Goal: Find specific page/section: Find specific page/section

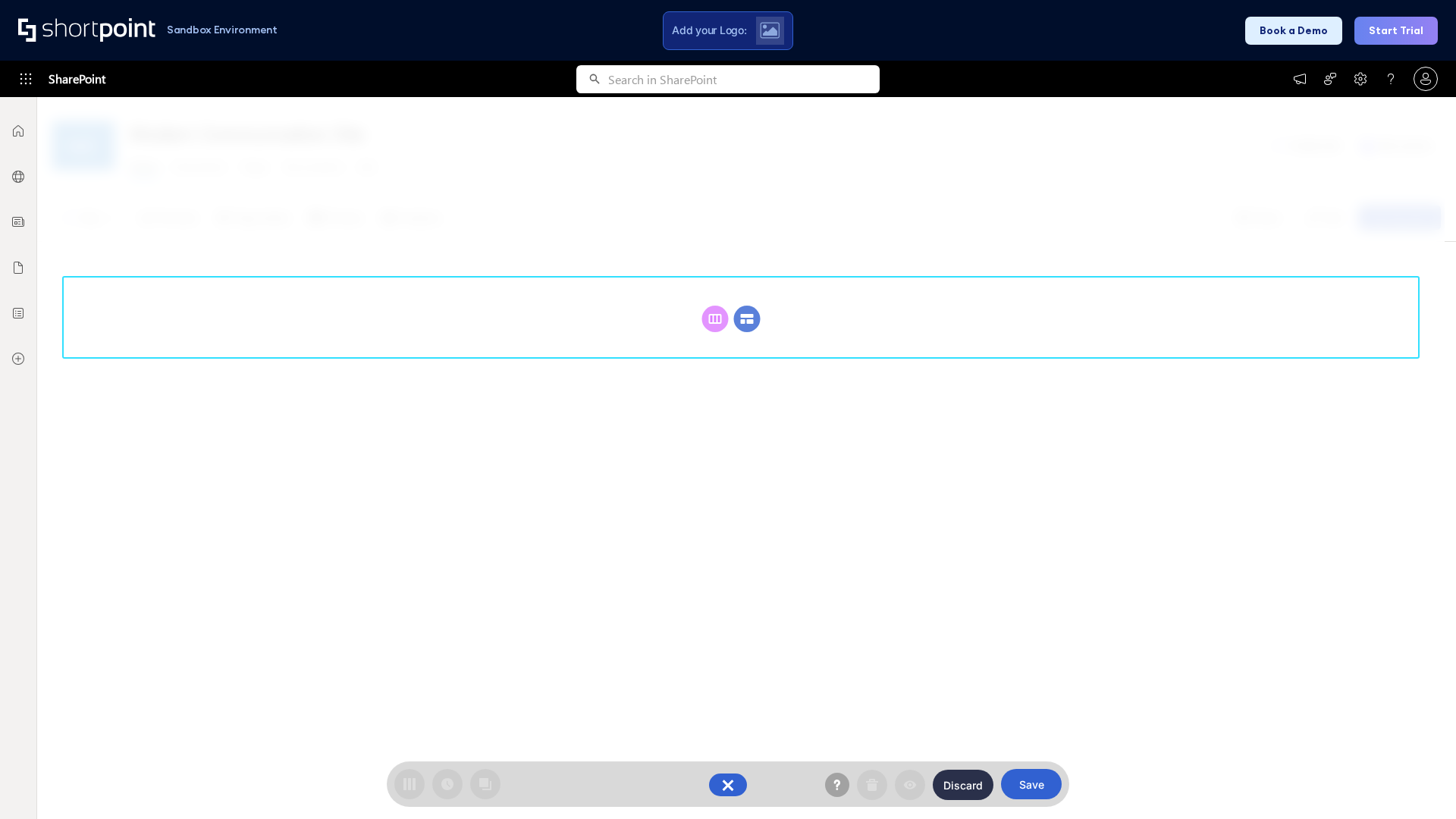
scroll to position [209, 0]
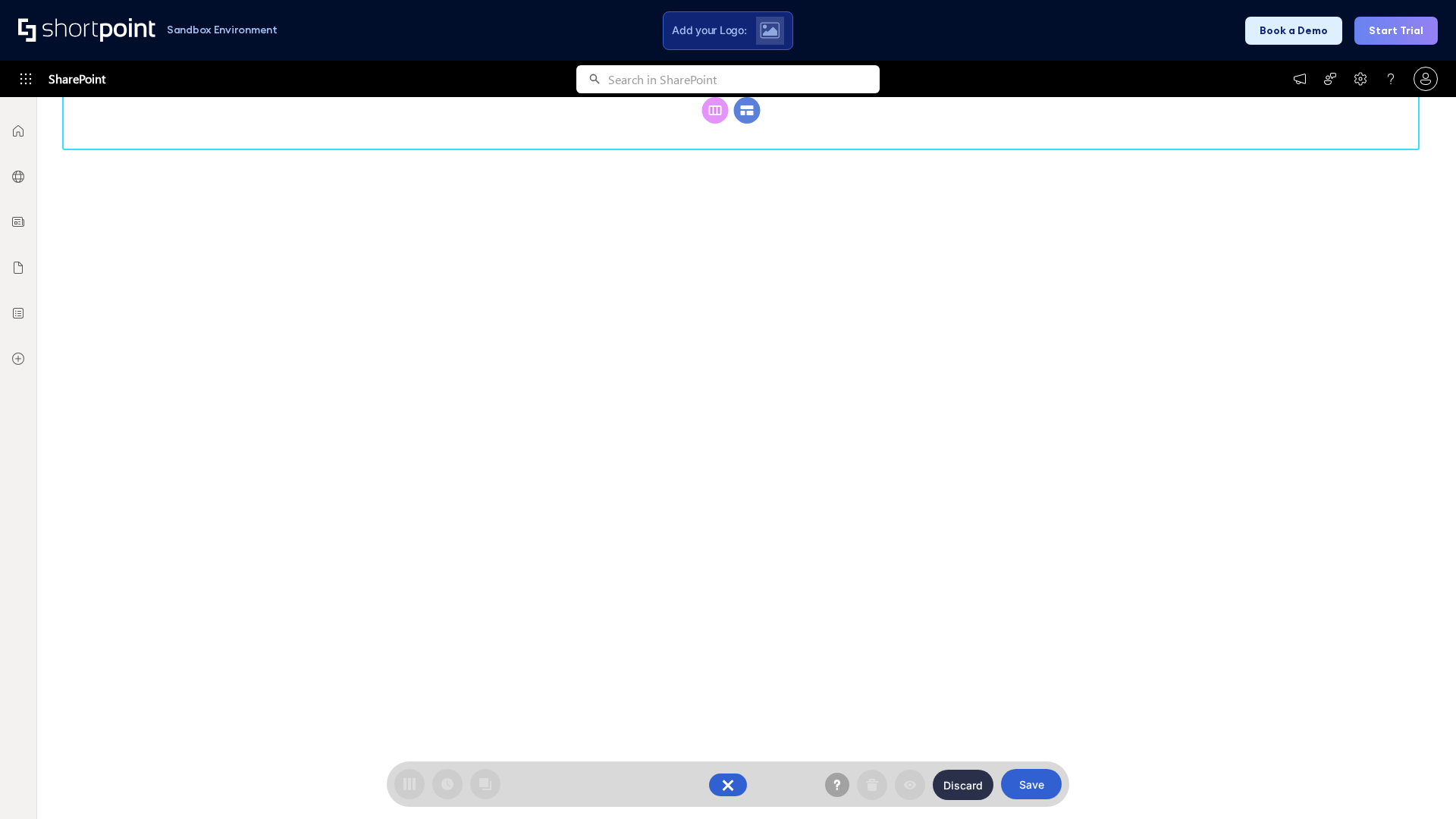
click at [747, 124] on circle at bounding box center [747, 110] width 27 height 27
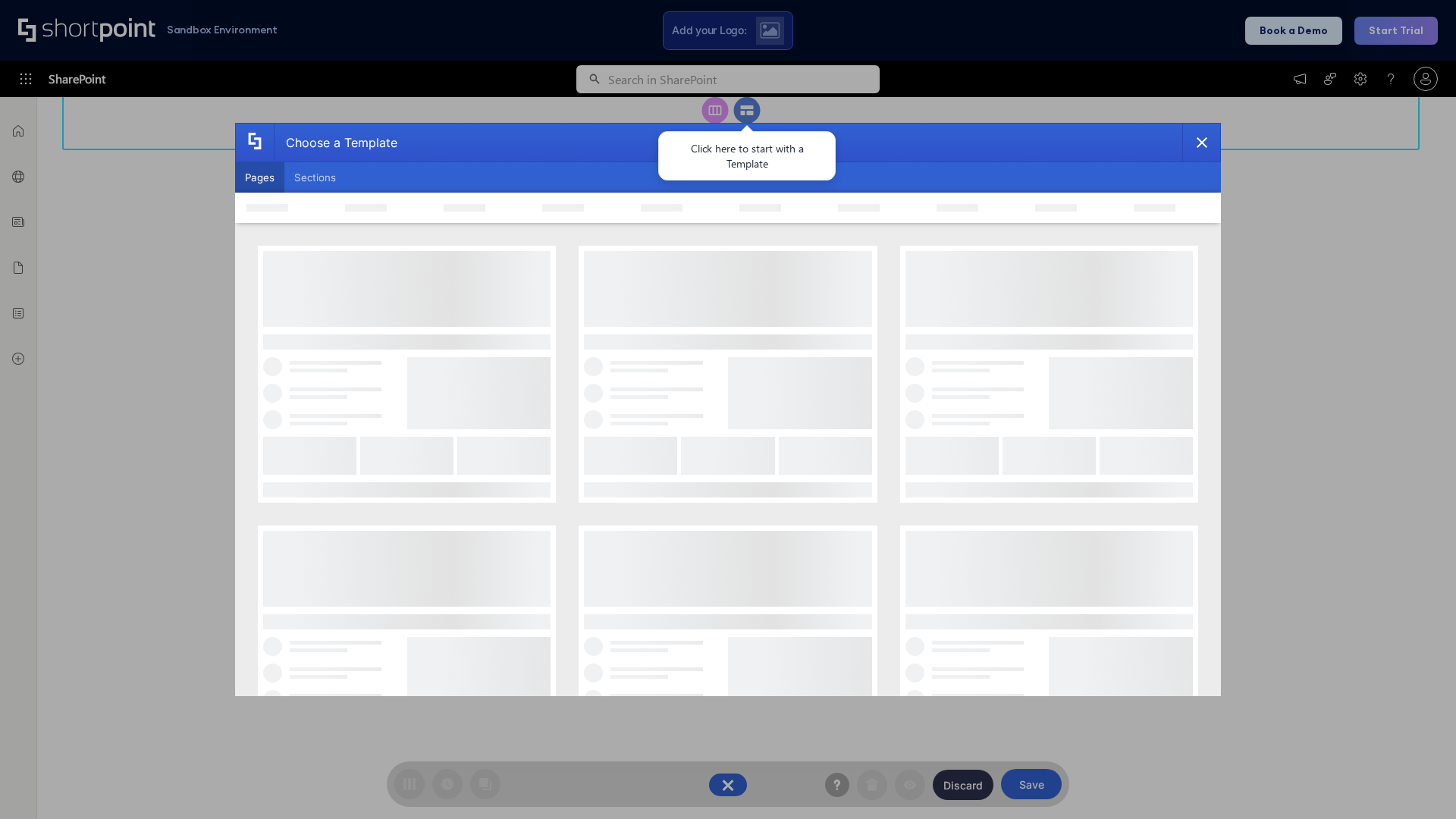
scroll to position [0, 0]
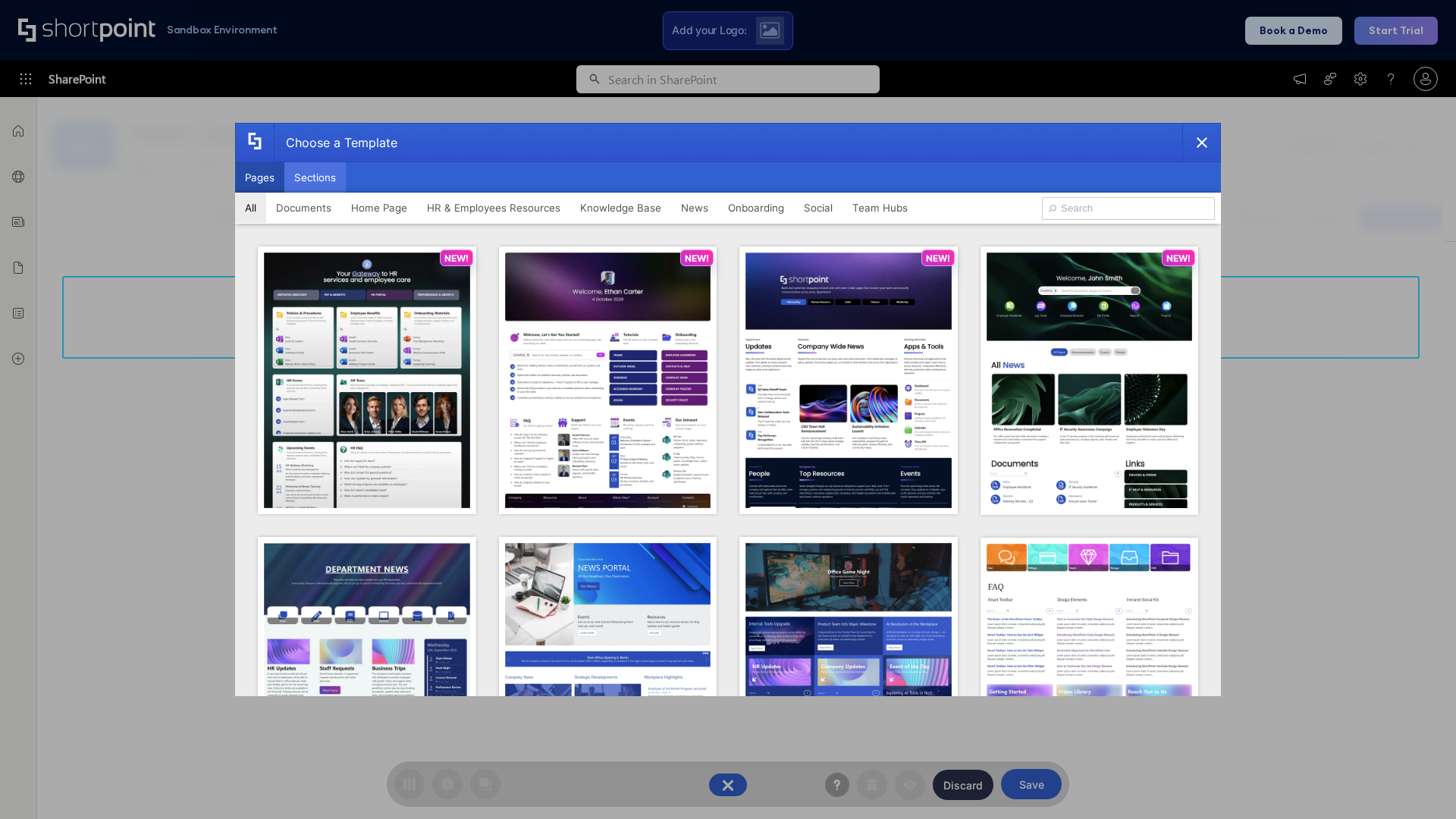
click at [315, 178] on button "Sections" at bounding box center [316, 178] width 62 height 30
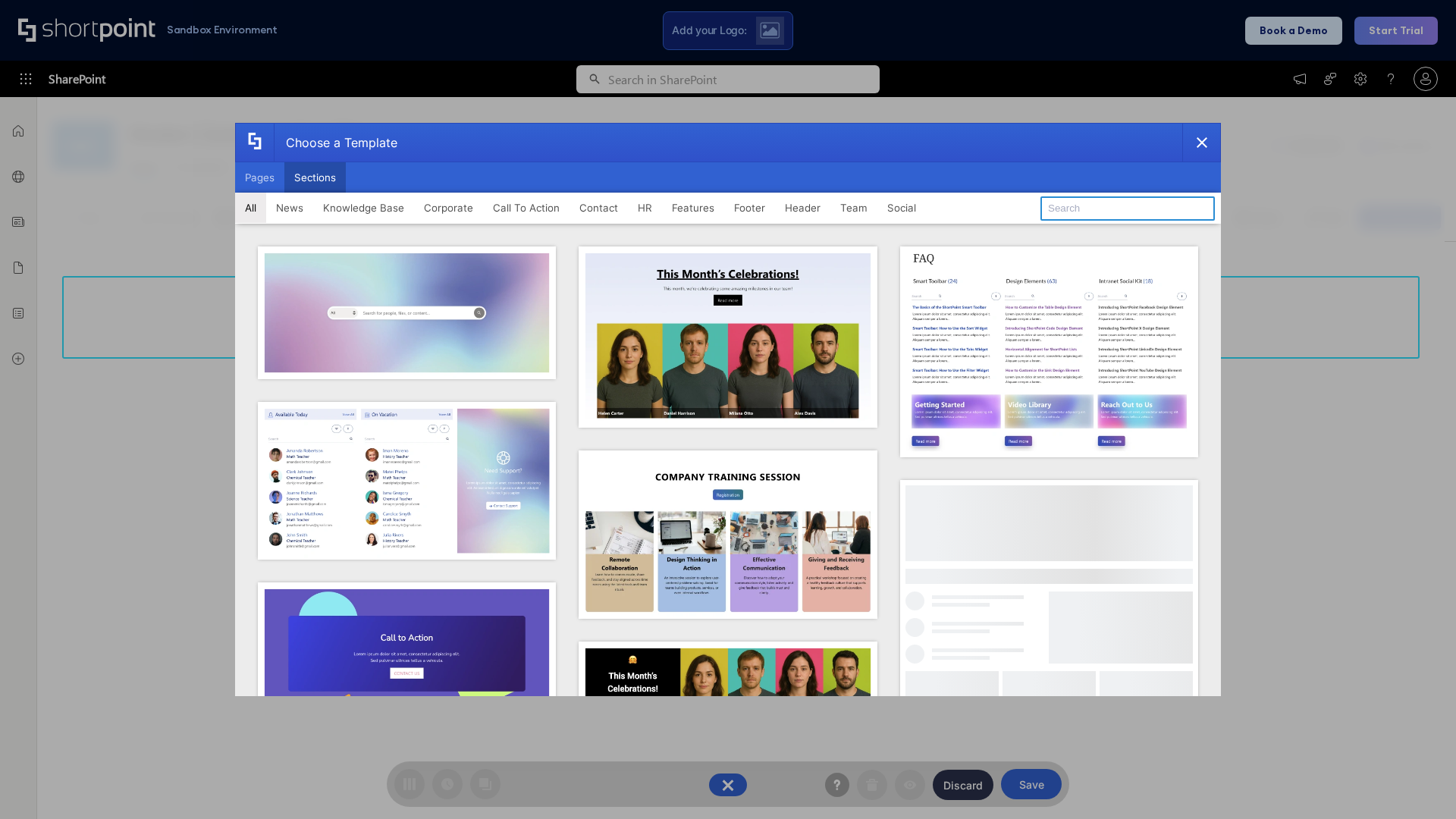
type input "Teams Kit 1"
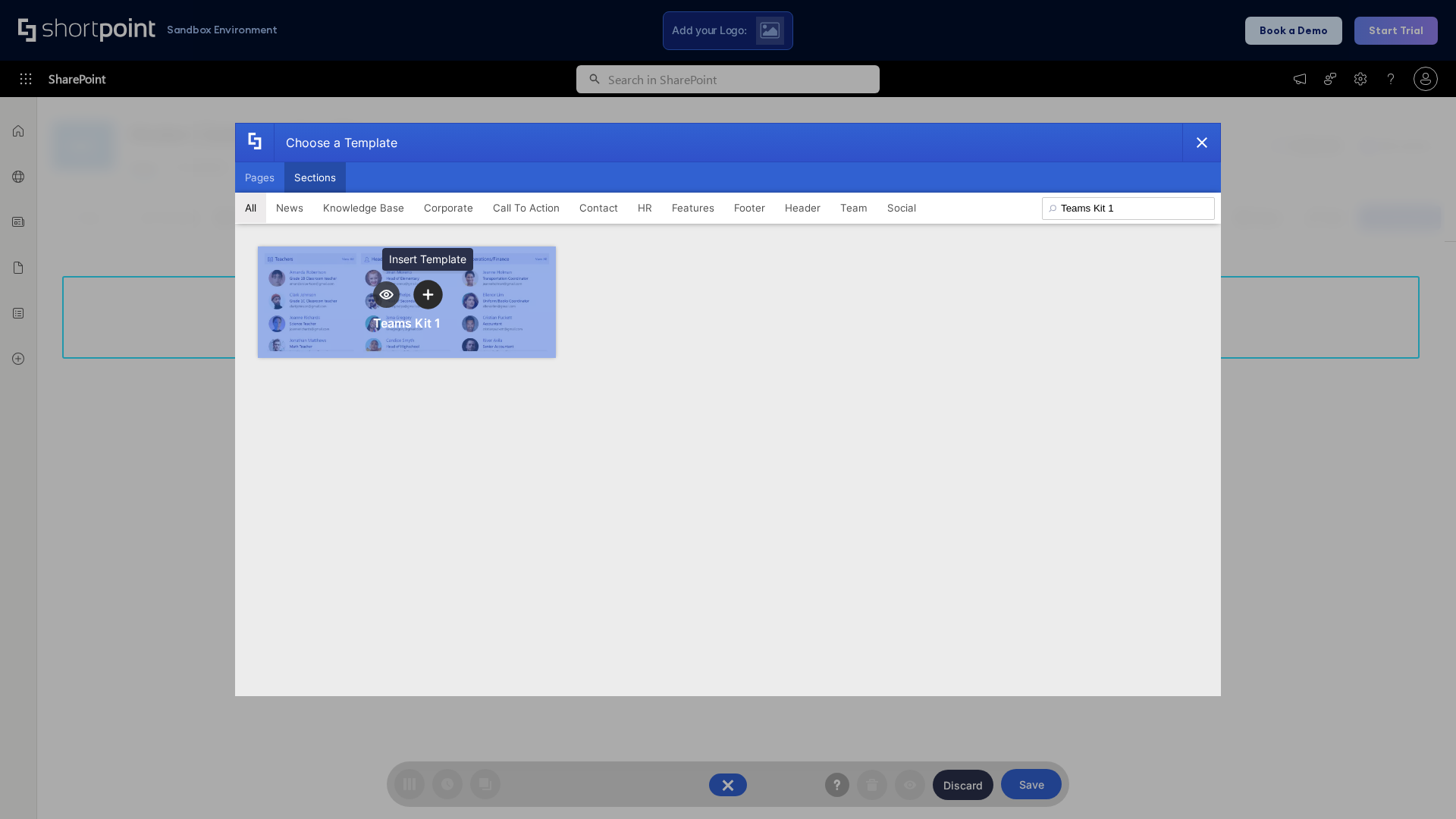
click at [427, 295] on icon "template selector" at bounding box center [427, 294] width 11 height 11
